Goal: Browse casually

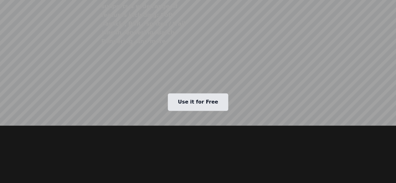
scroll to position [310, 0]
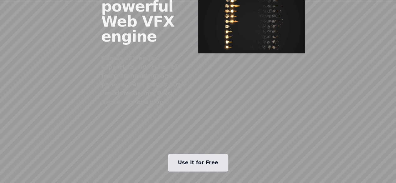
click at [195, 154] on link "Use it for Free" at bounding box center [198, 163] width 60 height 18
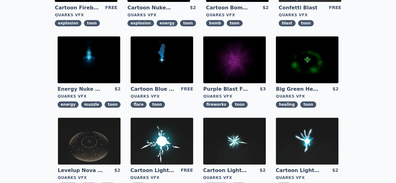
scroll to position [282, 0]
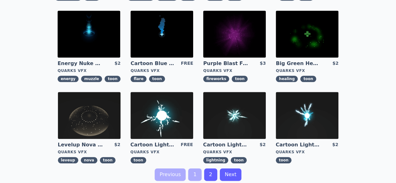
click at [211, 169] on link "2" at bounding box center [210, 175] width 13 height 13
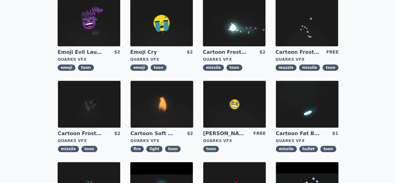
scroll to position [219, 0]
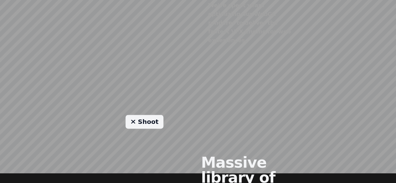
scroll to position [376, 0]
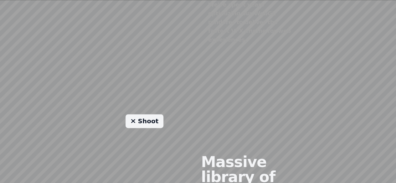
click at [142, 114] on link "Shoot" at bounding box center [145, 121] width 38 height 14
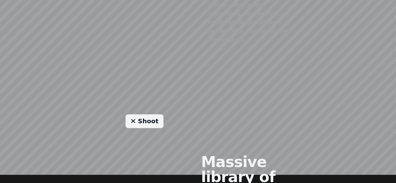
scroll to position [313, 0]
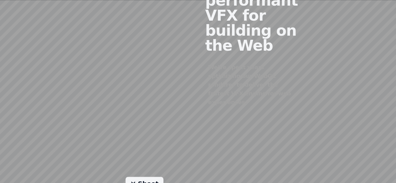
click at [129, 177] on link "Shoot" at bounding box center [145, 184] width 38 height 14
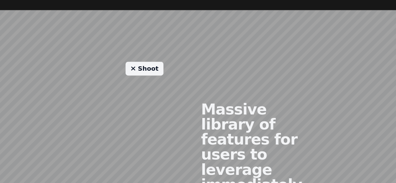
scroll to position [439, 0]
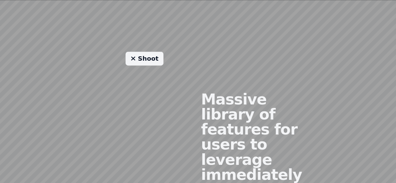
click at [130, 52] on link "Shoot" at bounding box center [145, 59] width 38 height 14
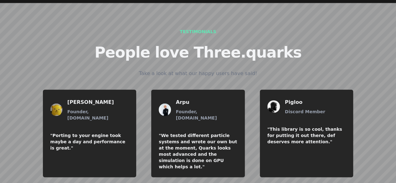
scroll to position [763, 0]
